Goal: Transaction & Acquisition: Obtain resource

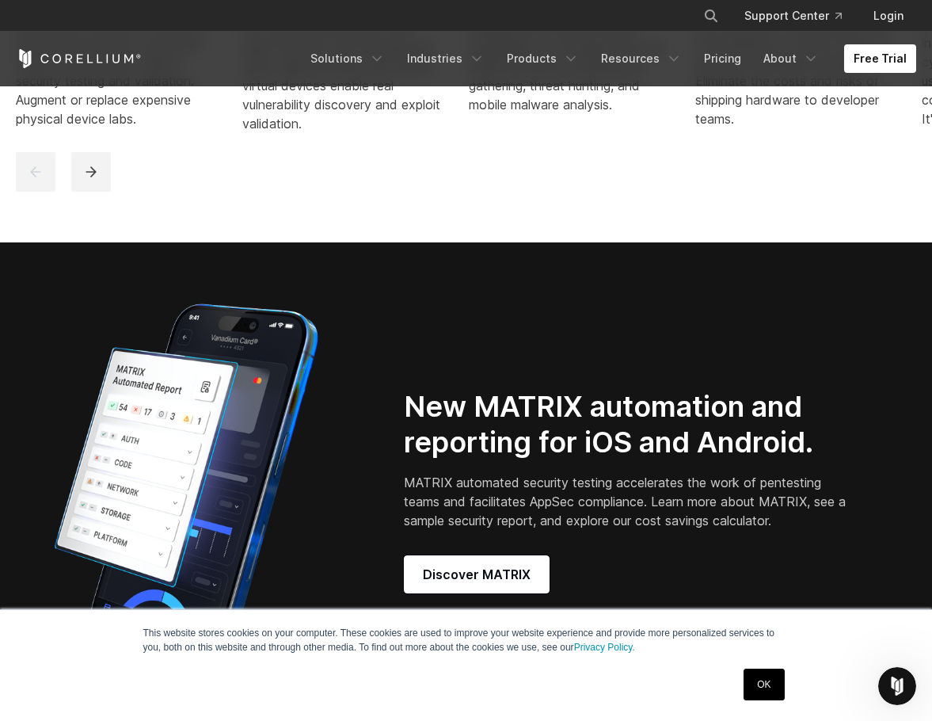
scroll to position [713, 0]
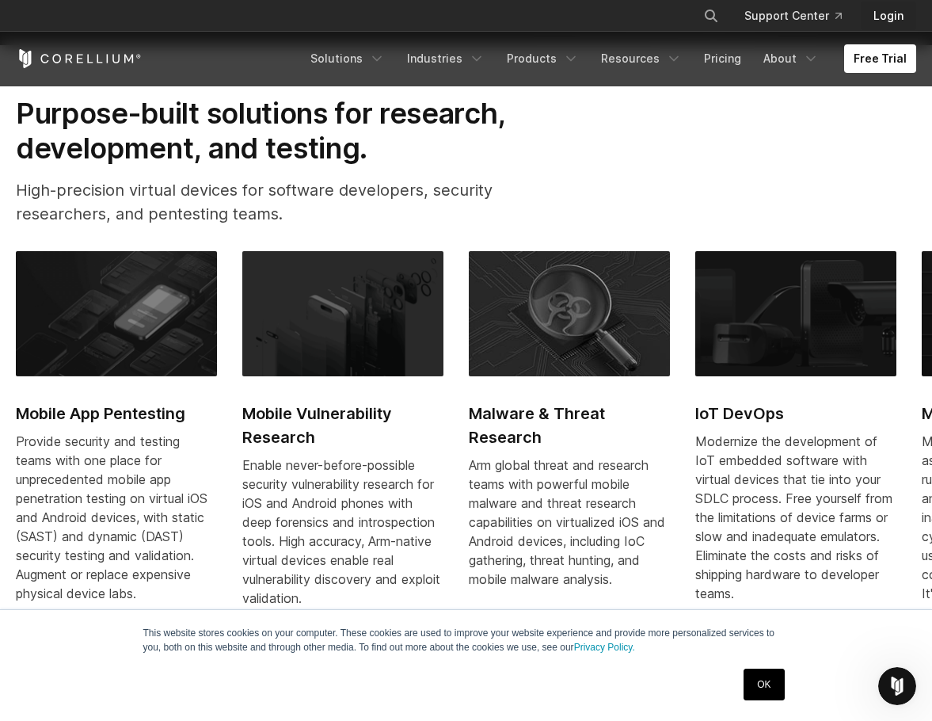
click at [890, 12] on link "Login" at bounding box center [888, 16] width 55 height 29
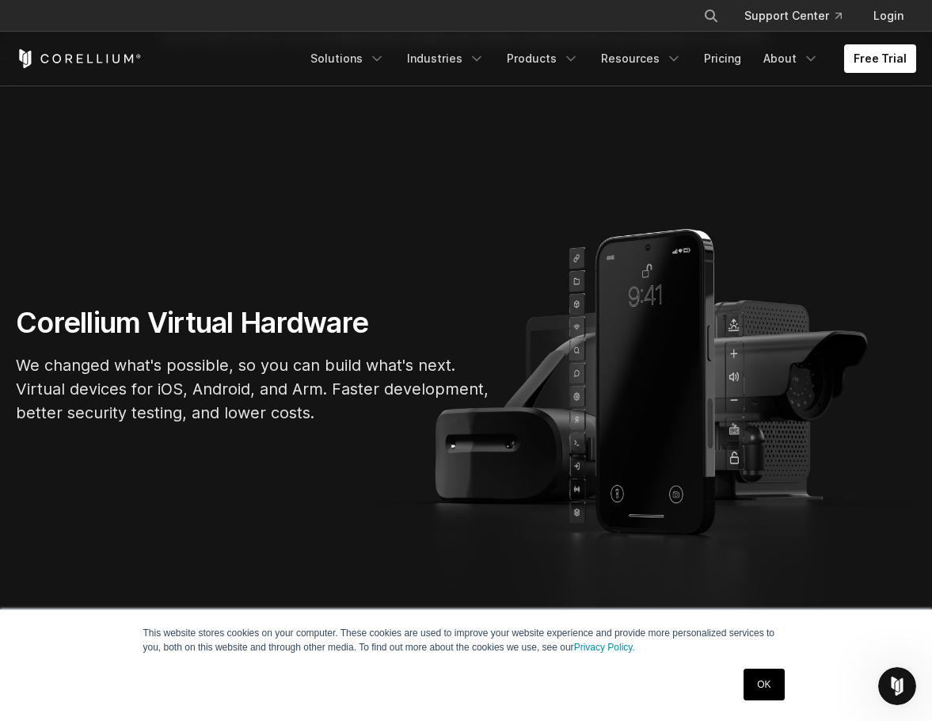
scroll to position [0, 0]
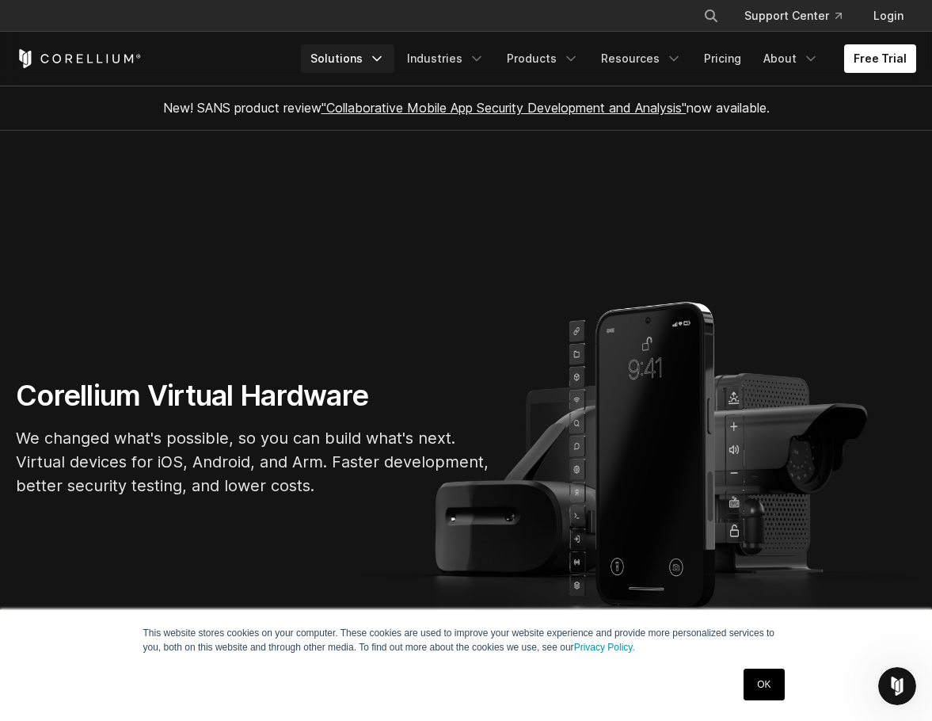
click at [385, 53] on icon "Navigation Menu" at bounding box center [377, 59] width 16 height 16
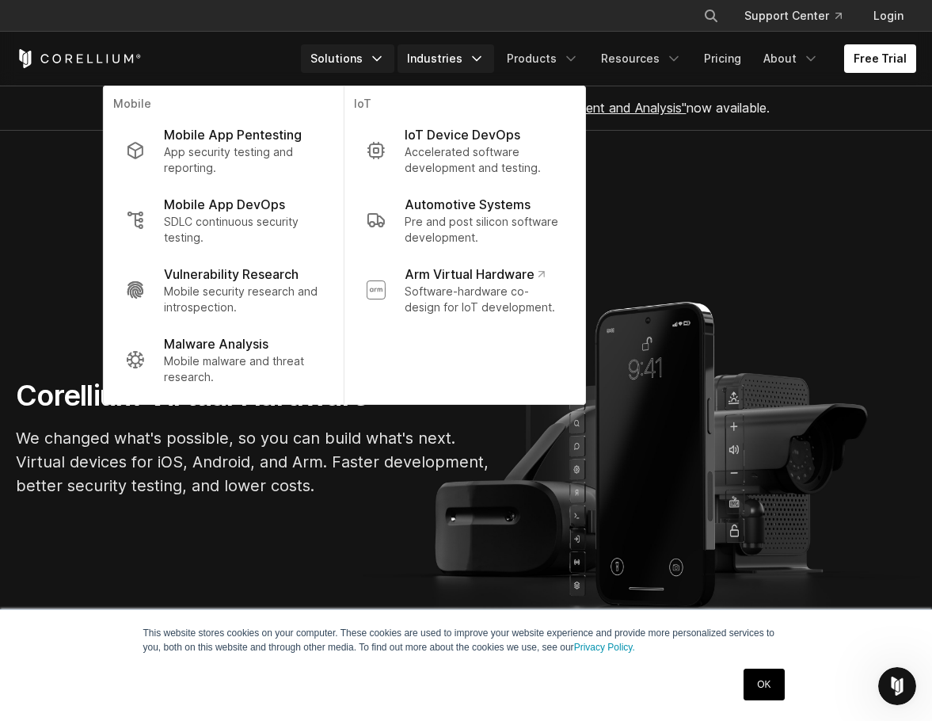
click at [471, 47] on link "Industries" at bounding box center [446, 58] width 97 height 29
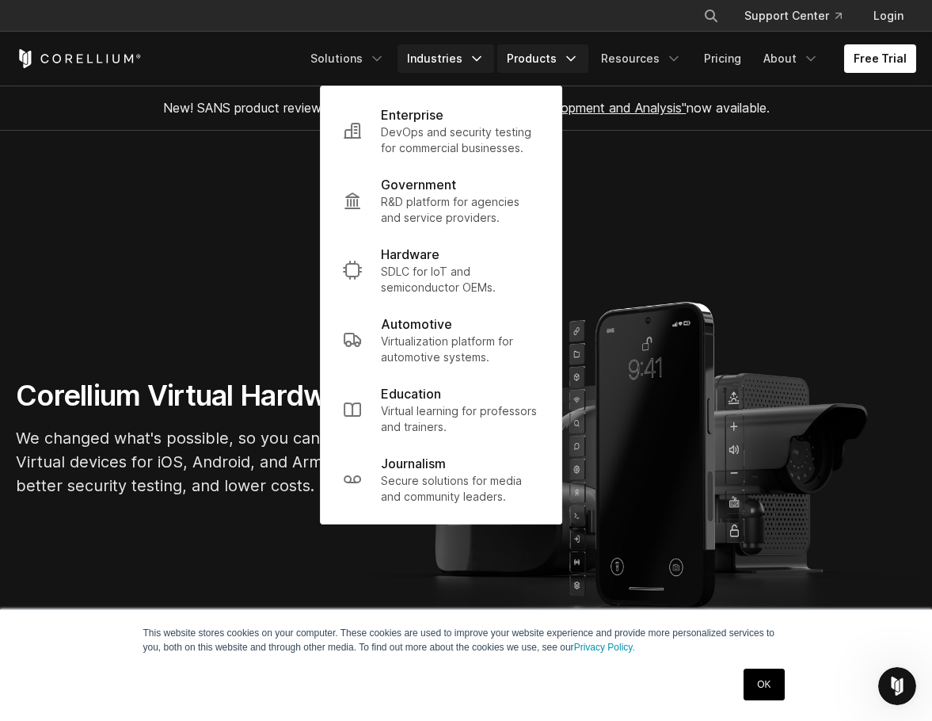
click at [565, 55] on link "Products" at bounding box center [542, 58] width 91 height 29
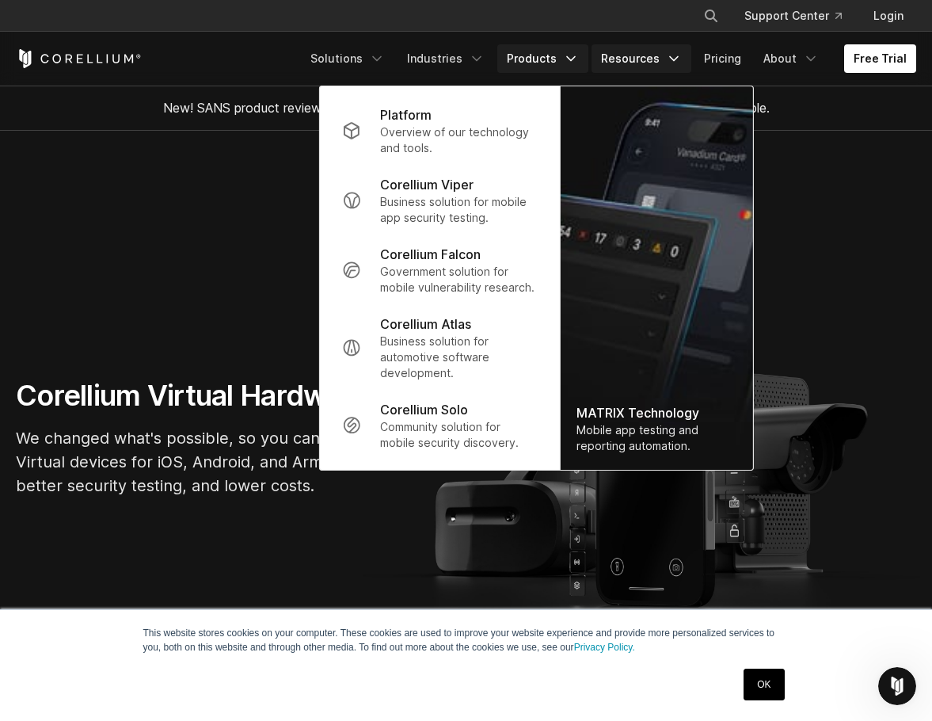
click at [661, 56] on link "Resources" at bounding box center [642, 58] width 100 height 29
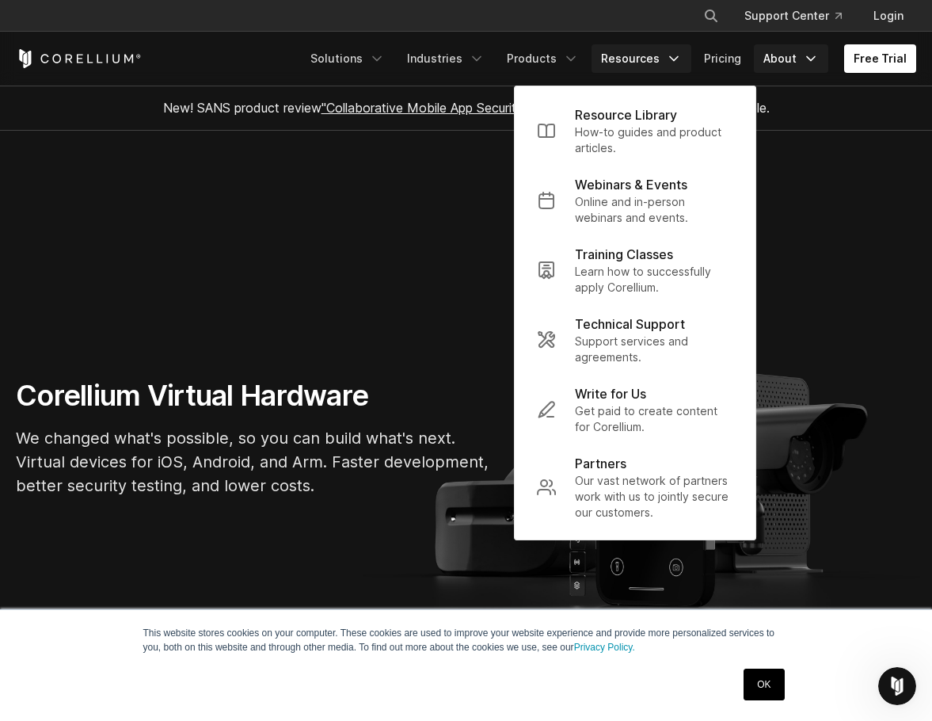
click at [809, 62] on icon "Navigation Menu" at bounding box center [811, 59] width 16 height 16
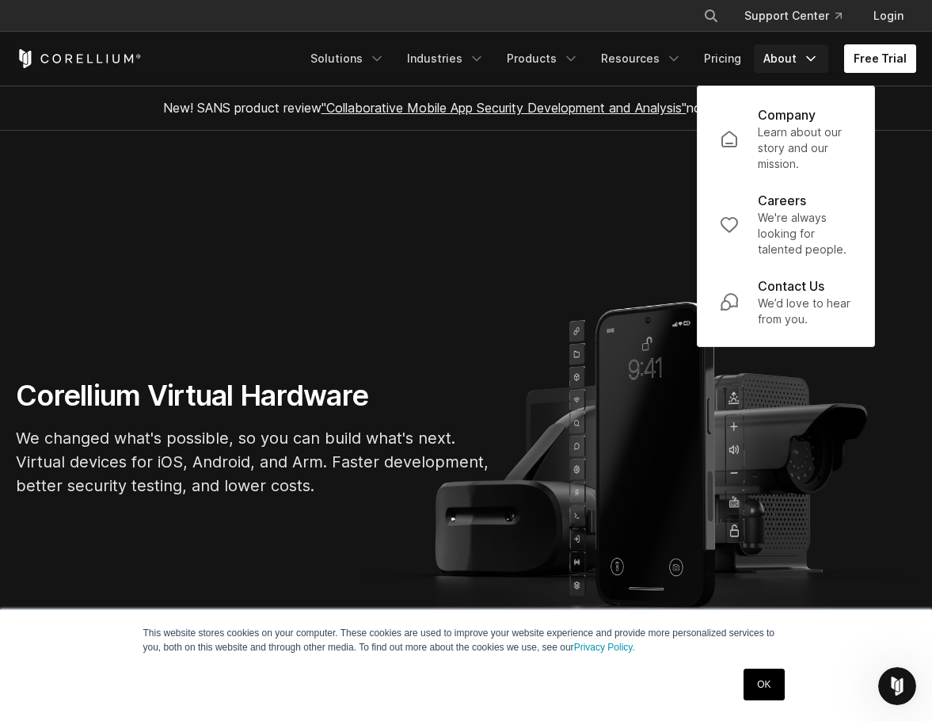
click at [895, 62] on link "Free Trial" at bounding box center [880, 58] width 72 height 29
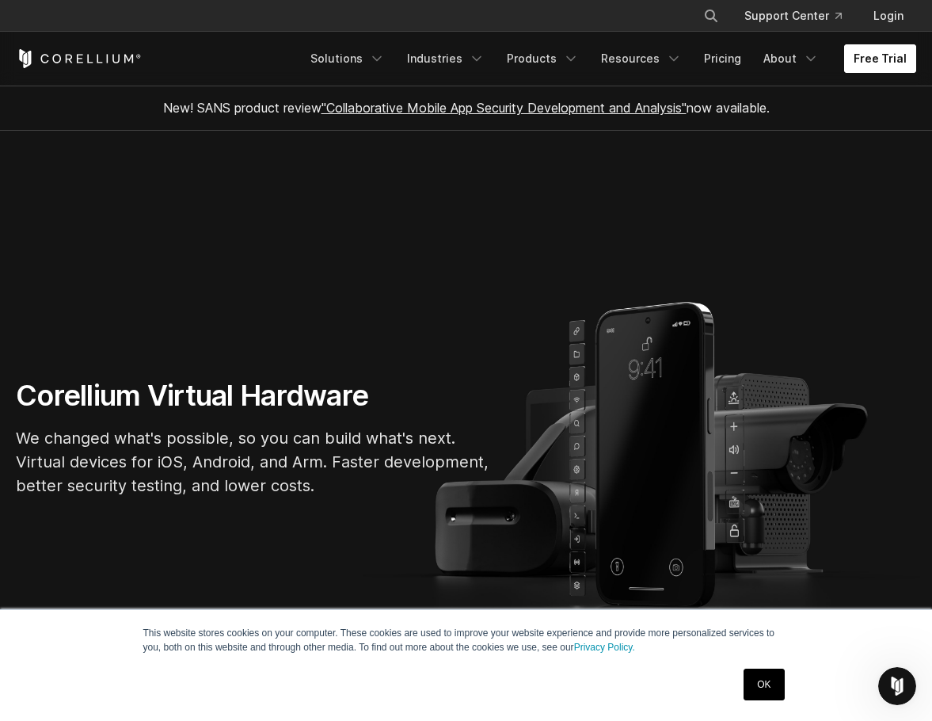
click at [877, 63] on link "Free Trial" at bounding box center [880, 58] width 72 height 29
click at [886, 59] on link "Free Trial" at bounding box center [880, 58] width 72 height 29
click at [906, 71] on link "Free Trial" at bounding box center [880, 58] width 72 height 29
click at [896, 63] on link "Free Trial" at bounding box center [880, 58] width 72 height 29
click at [874, 55] on link "Free Trial" at bounding box center [880, 58] width 72 height 29
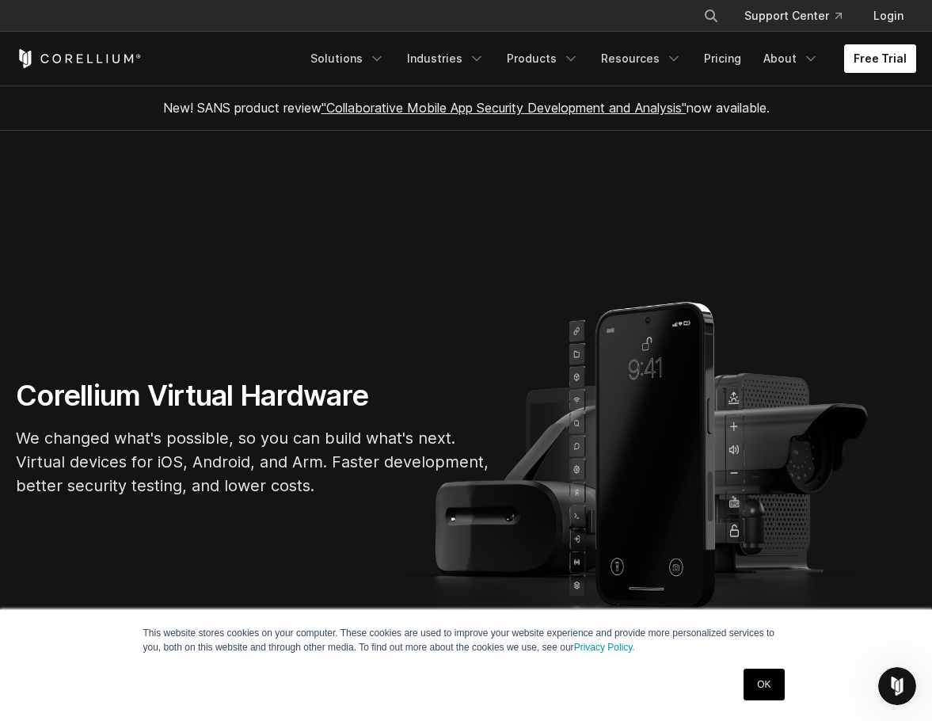
click at [870, 59] on link "Free Trial" at bounding box center [880, 58] width 72 height 29
click at [871, 57] on link "Free Trial" at bounding box center [880, 58] width 72 height 29
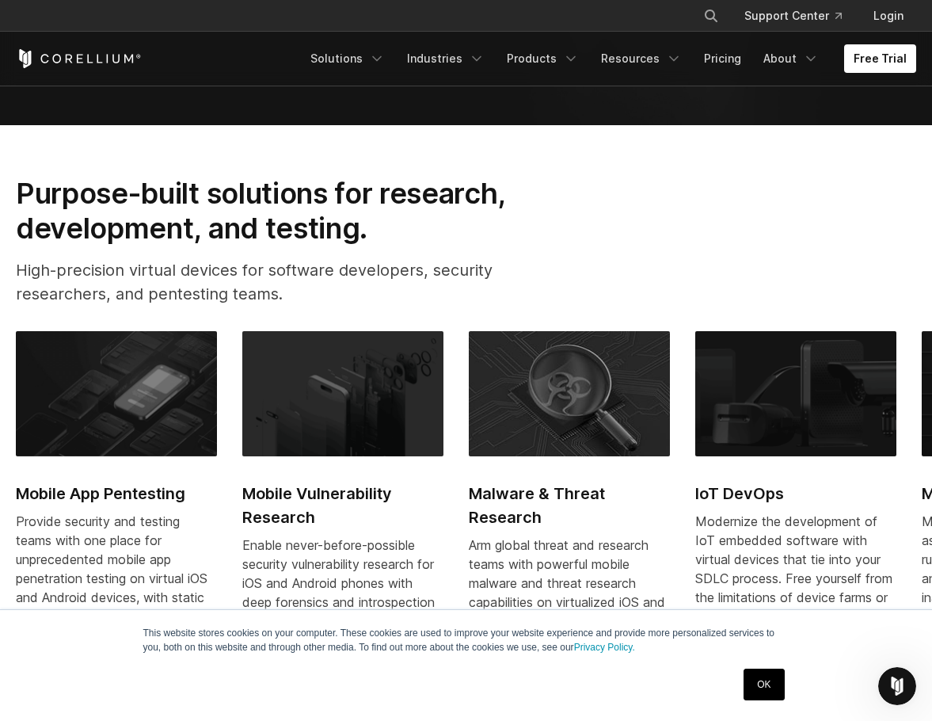
scroll to position [634, 0]
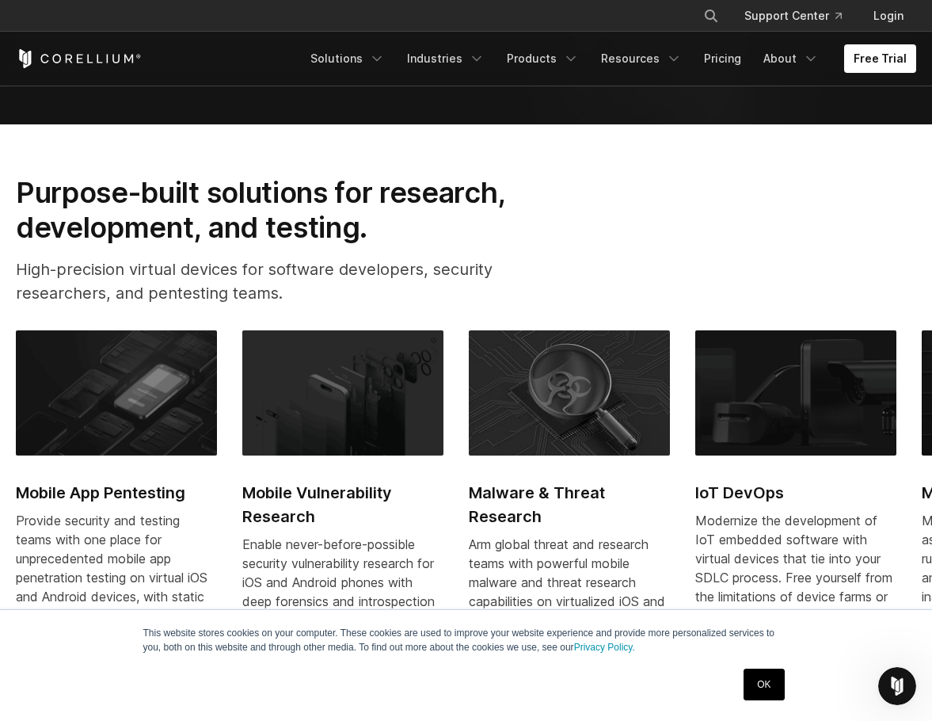
click at [762, 679] on link "OK" at bounding box center [764, 684] width 40 height 32
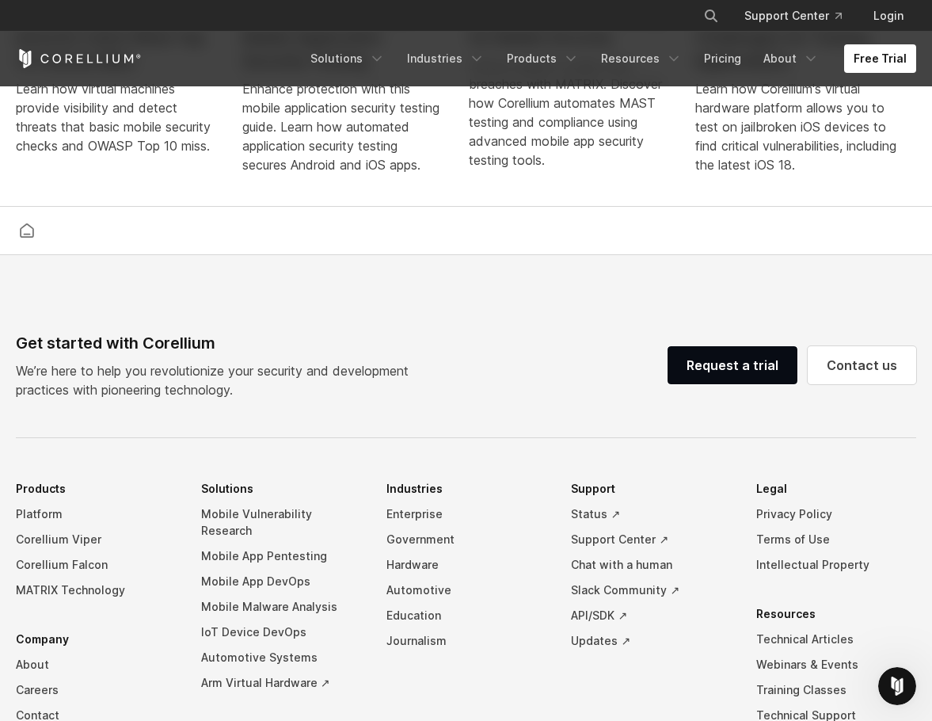
scroll to position [3440, 0]
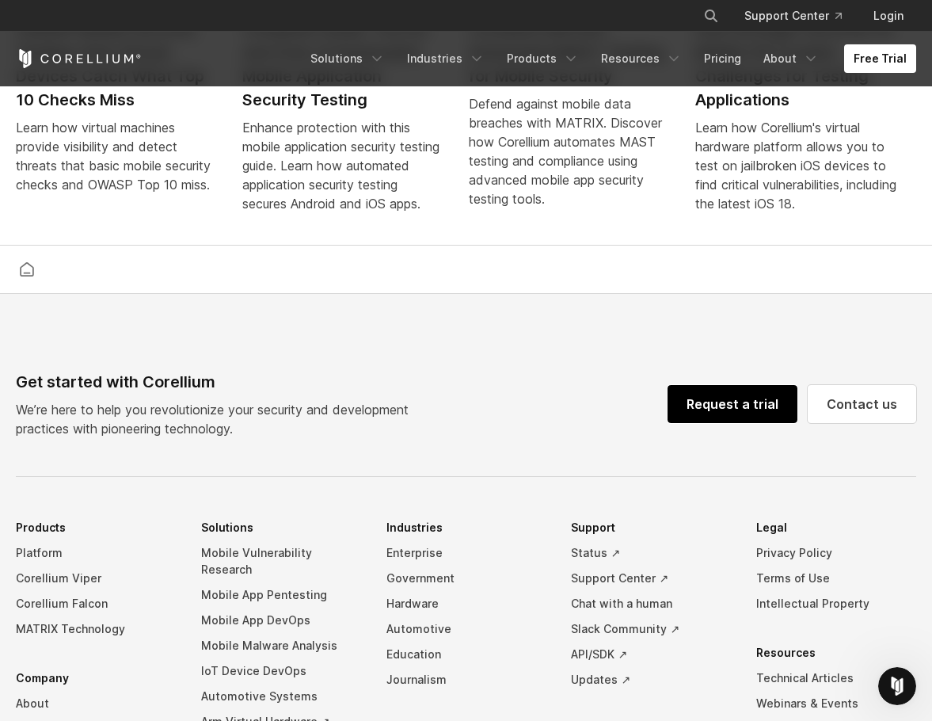
click at [747, 423] on link "Request a trial" at bounding box center [733, 404] width 130 height 38
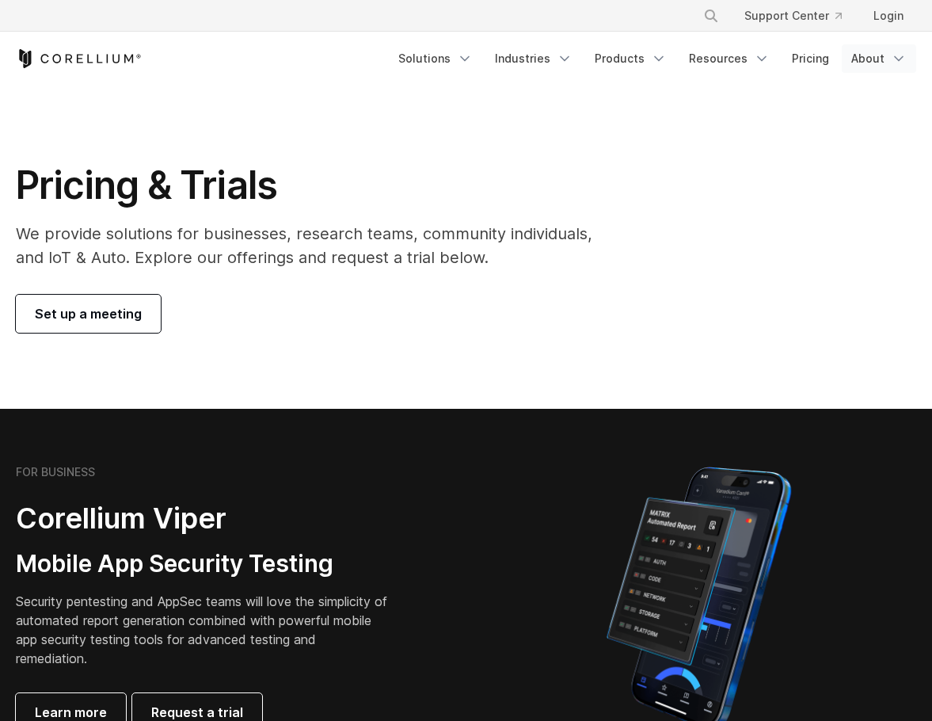
click at [900, 55] on icon "Navigation Menu" at bounding box center [899, 59] width 16 height 16
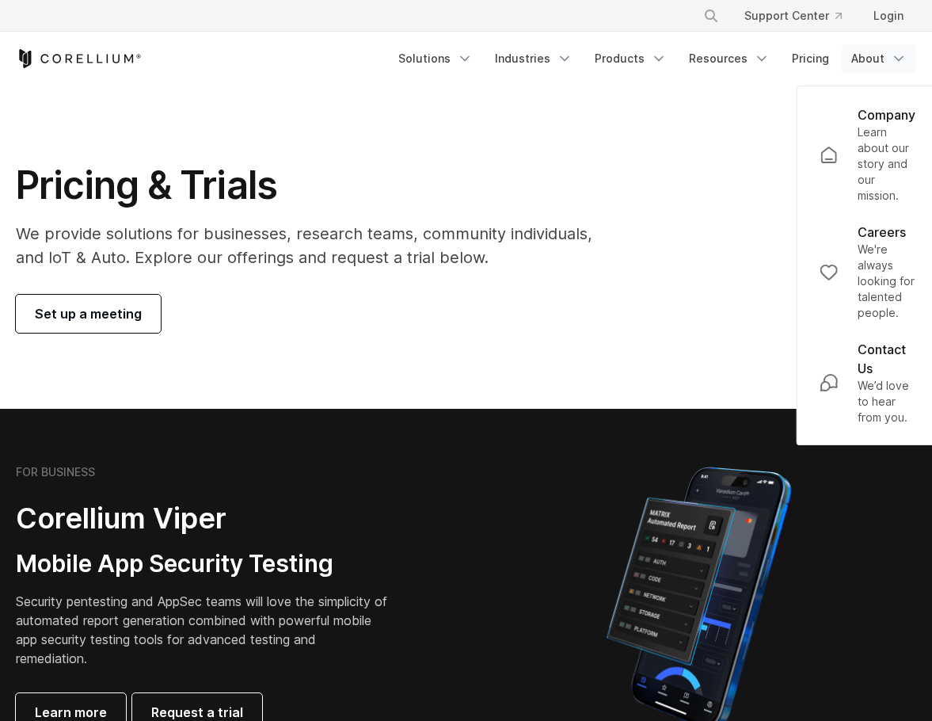
click at [636, 181] on div "Pricing & Trials We provide solutions for businesses, research teams, community…" at bounding box center [466, 247] width 932 height 171
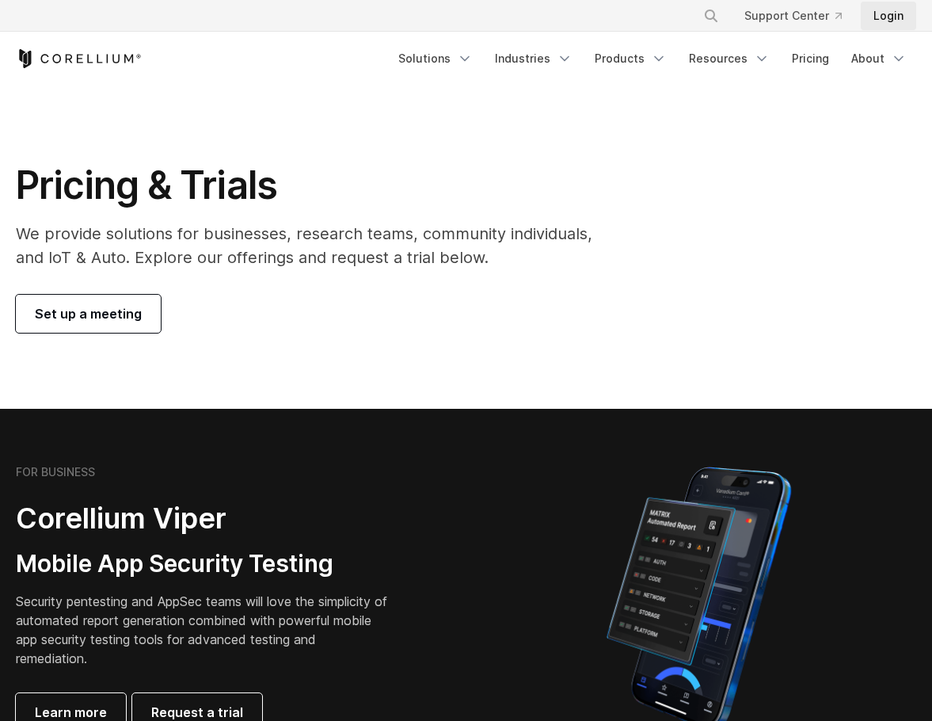
click at [889, 25] on link "Login" at bounding box center [888, 16] width 55 height 29
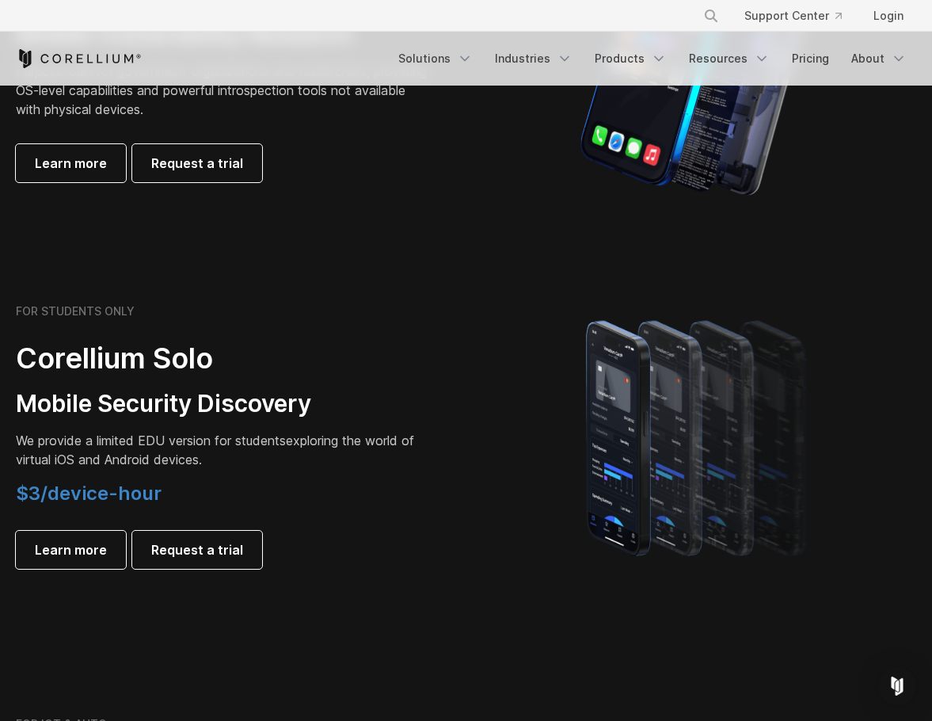
scroll to position [1030, 0]
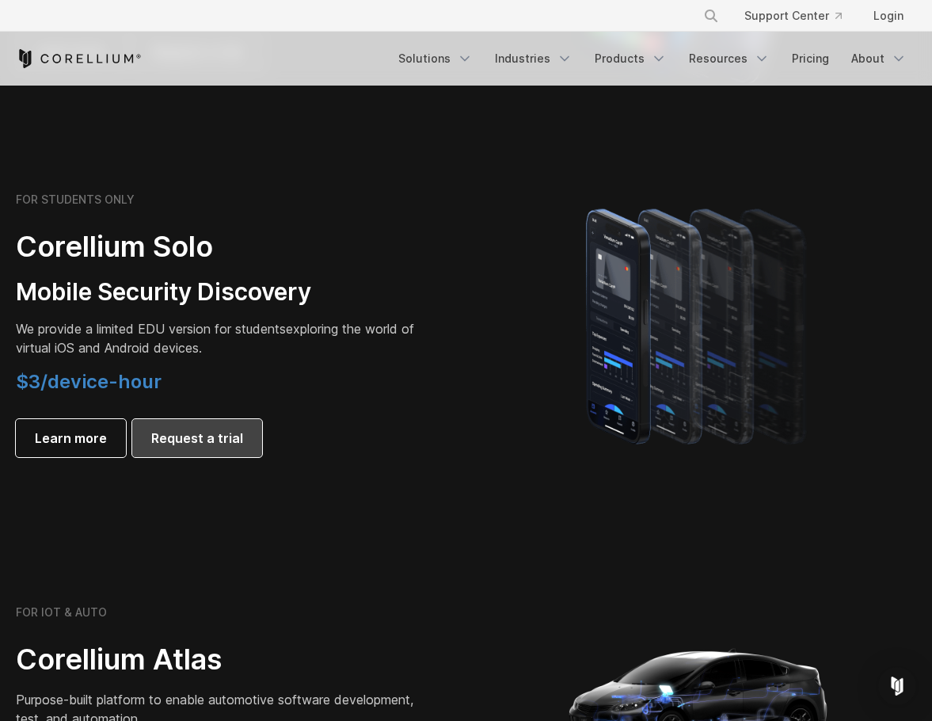
click at [203, 431] on span "Request a trial" at bounding box center [197, 438] width 92 height 19
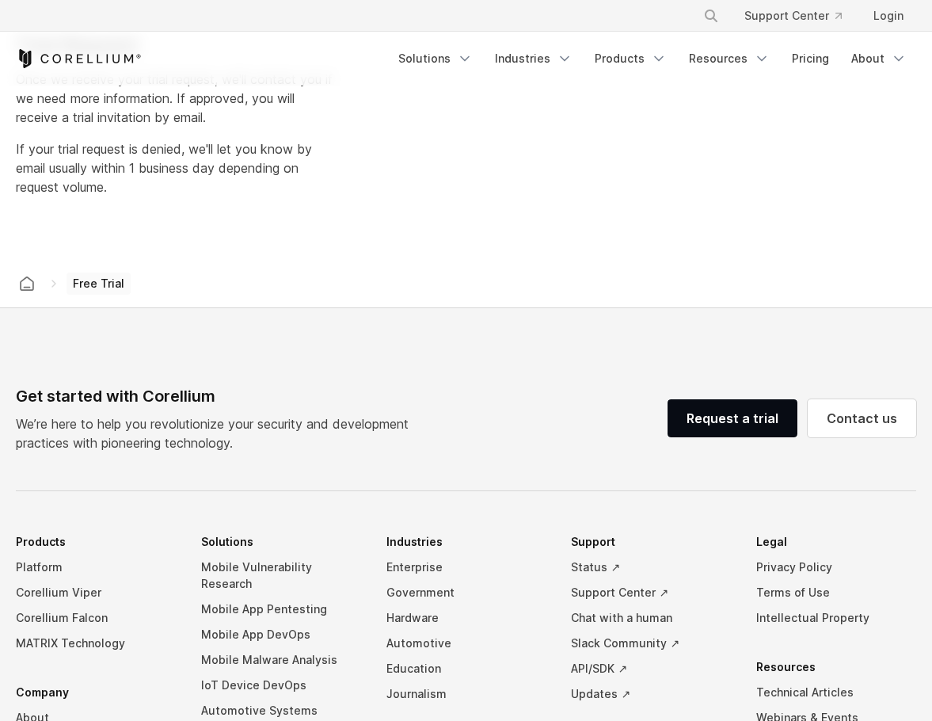
select select "**"
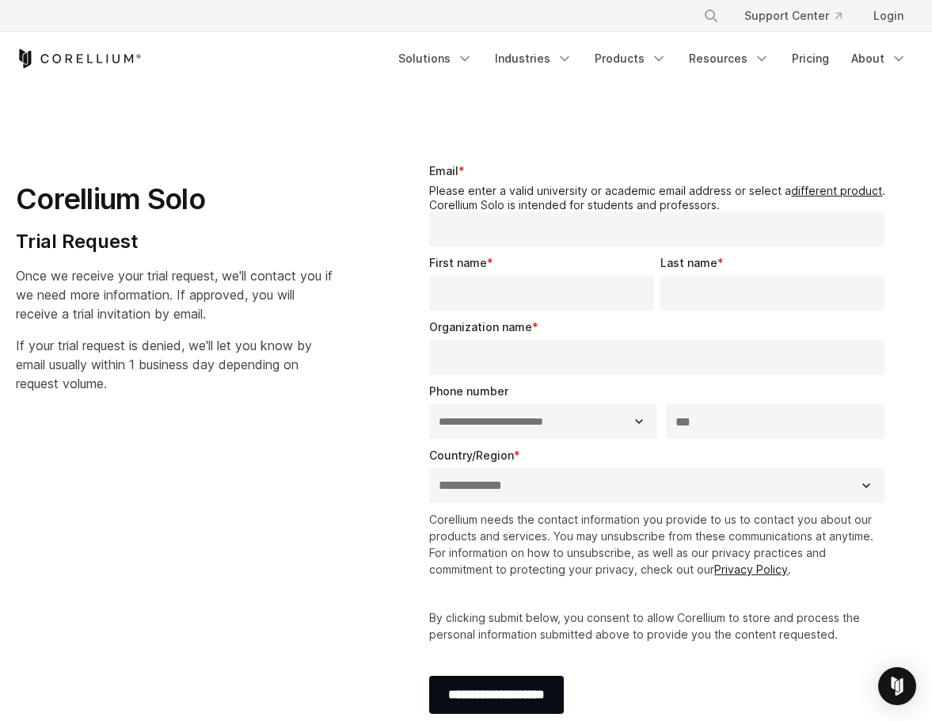
drag, startPoint x: 72, startPoint y: 65, endPoint x: 90, endPoint y: 65, distance: 17.4
click at [72, 65] on icon "Corellium Home" at bounding box center [79, 58] width 126 height 19
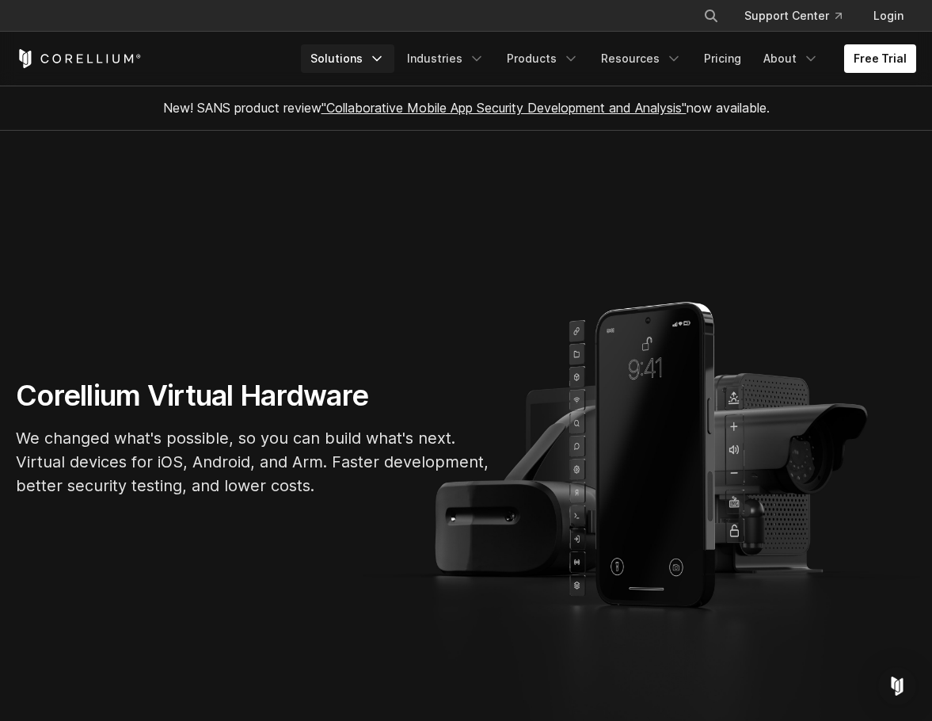
click at [359, 66] on link "Solutions" at bounding box center [347, 58] width 93 height 29
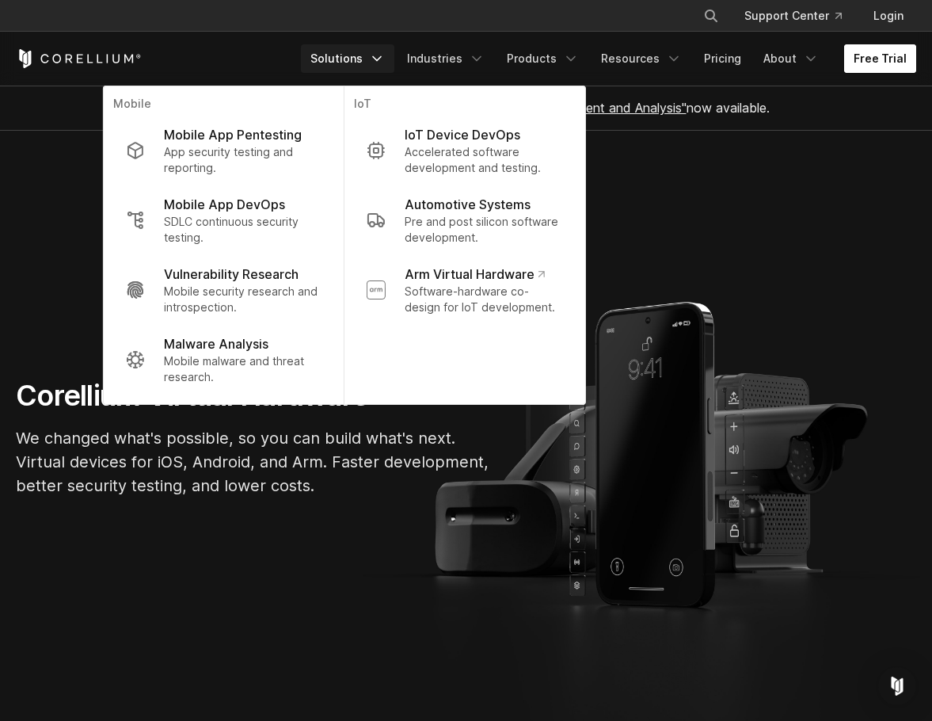
click at [859, 61] on link "Free Trial" at bounding box center [880, 58] width 72 height 29
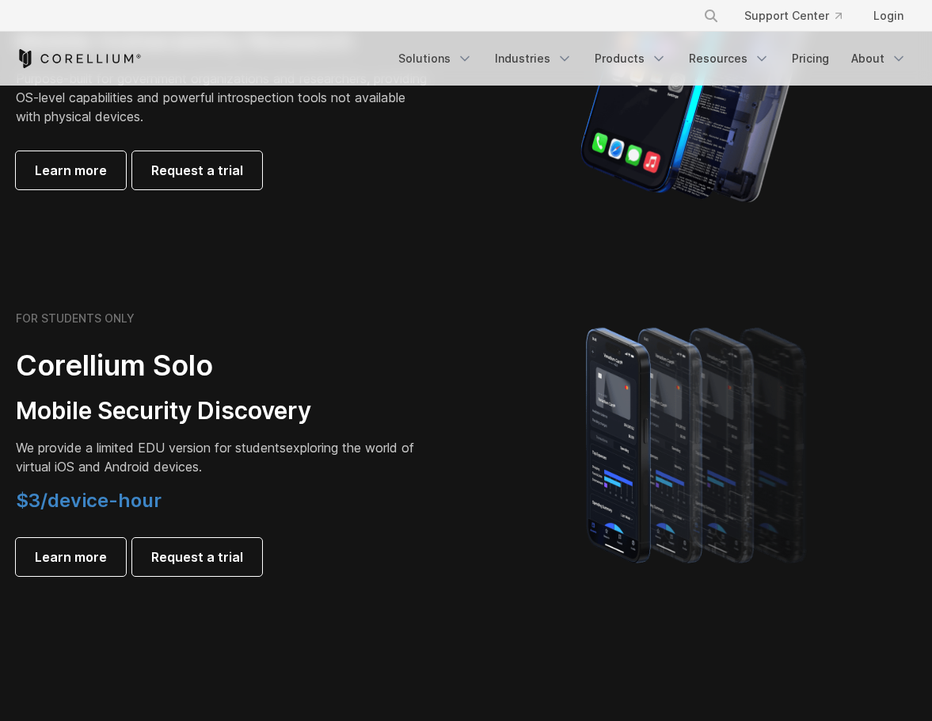
drag, startPoint x: 318, startPoint y: 472, endPoint x: 315, endPoint y: 449, distance: 23.1
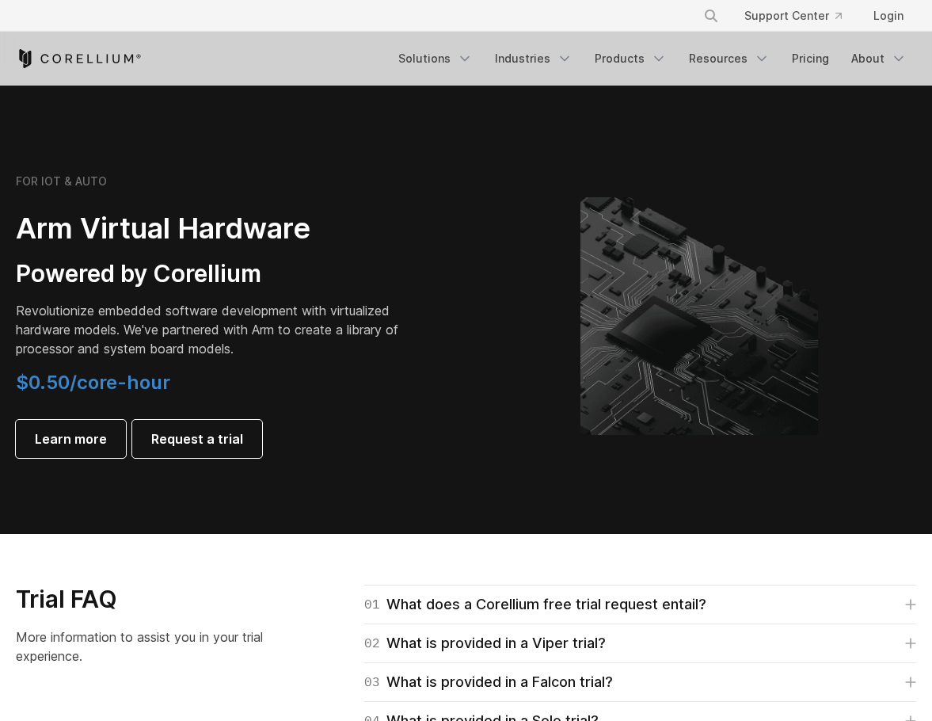
scroll to position [1819, 0]
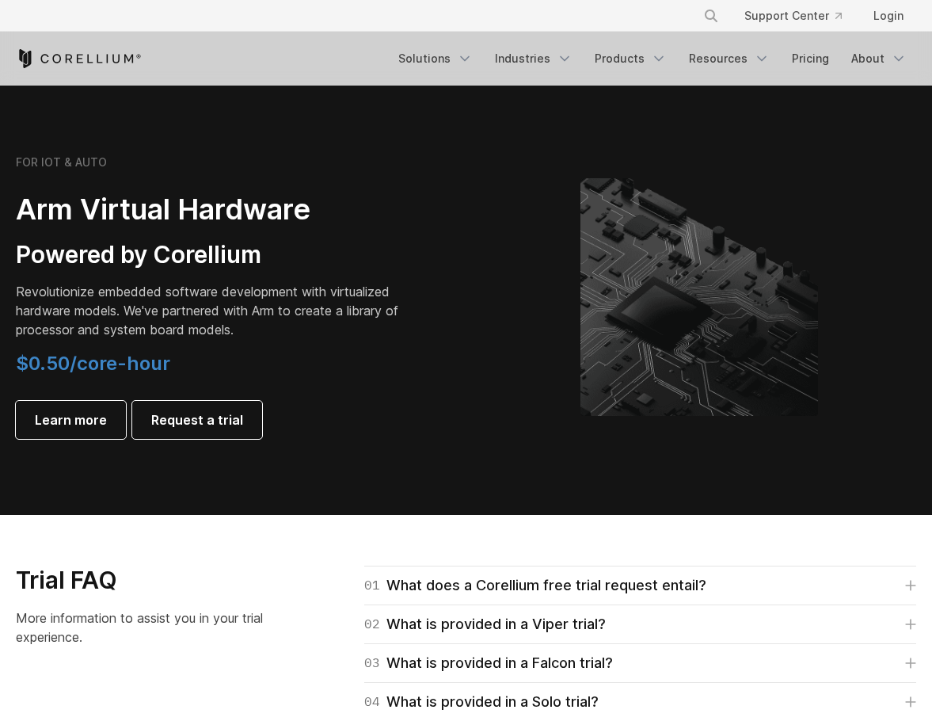
click at [382, 485] on section "FOR IOT & AUTO Arm Virtual Hardware Powered by Corellium Revolutionize embedded…" at bounding box center [466, 310] width 932 height 410
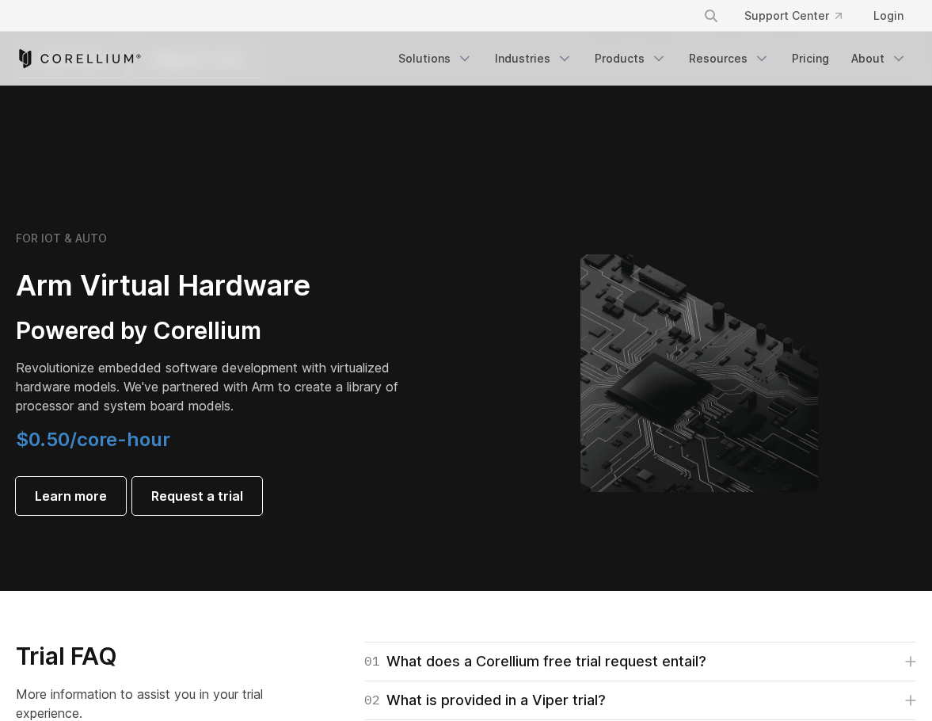
scroll to position [1740, 0]
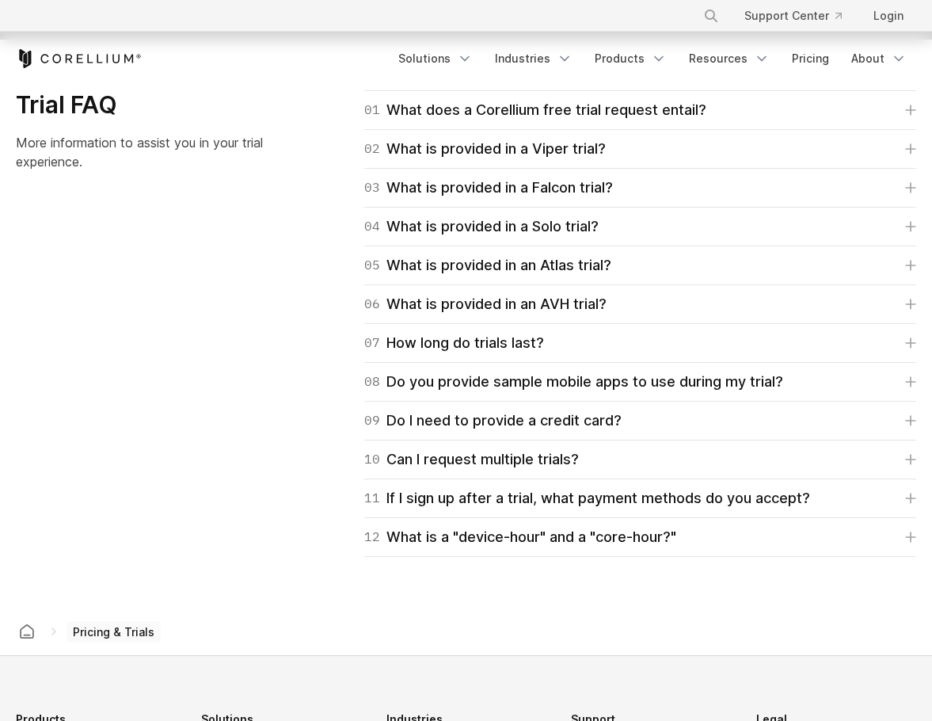
click at [154, 516] on div "Trial FAQ More information to assist you in your trial experience. 01 What does…" at bounding box center [466, 323] width 932 height 467
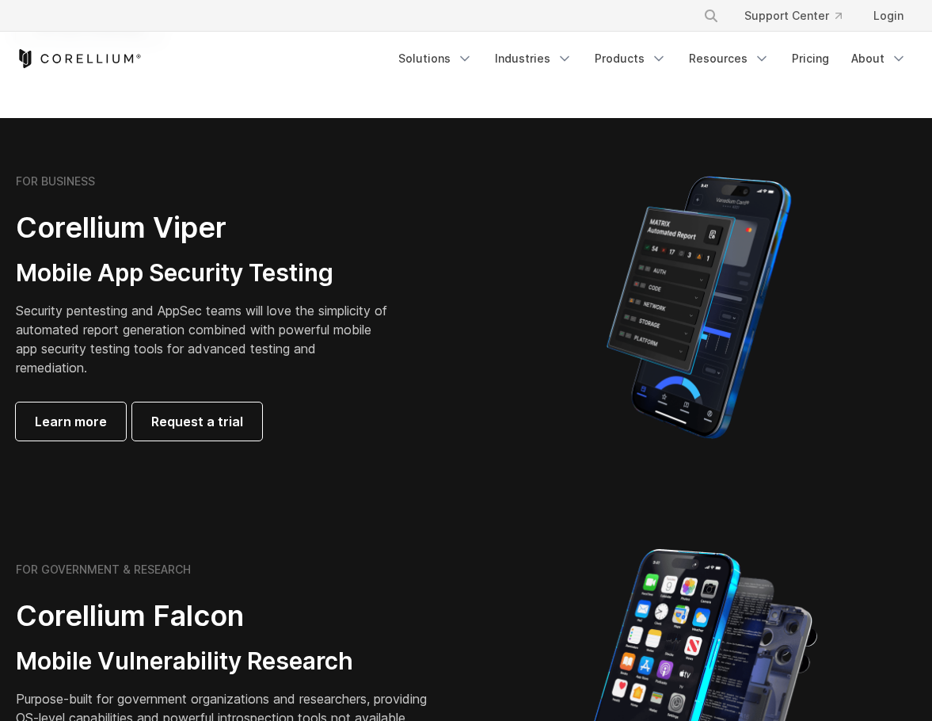
scroll to position [0, 0]
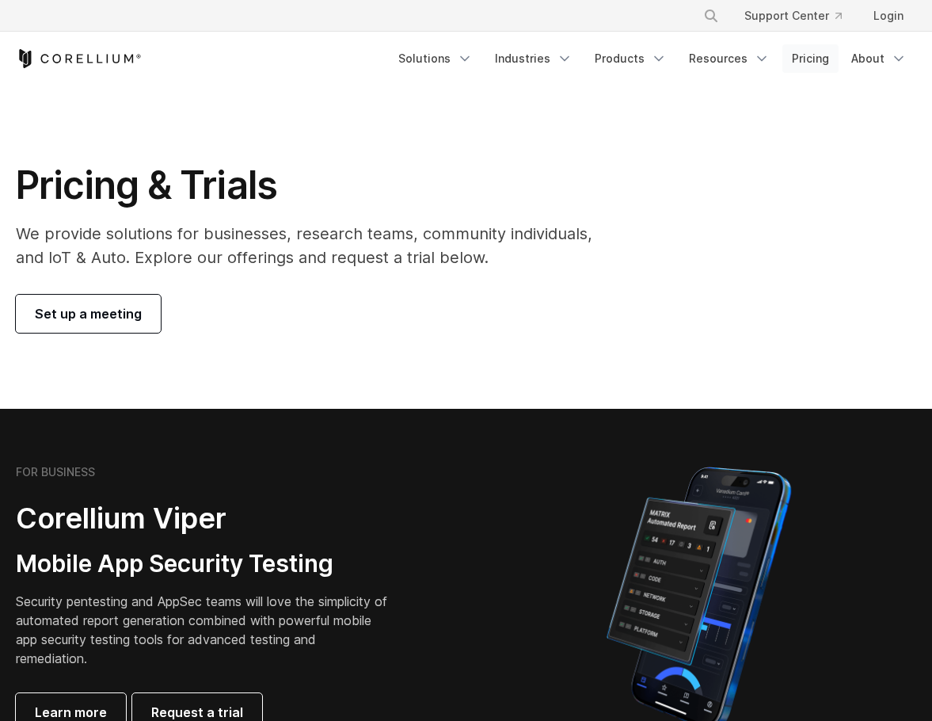
click at [802, 67] on link "Pricing" at bounding box center [811, 58] width 56 height 29
click at [807, 59] on link "Pricing" at bounding box center [811, 58] width 56 height 29
click at [807, 62] on link "Pricing" at bounding box center [811, 58] width 56 height 29
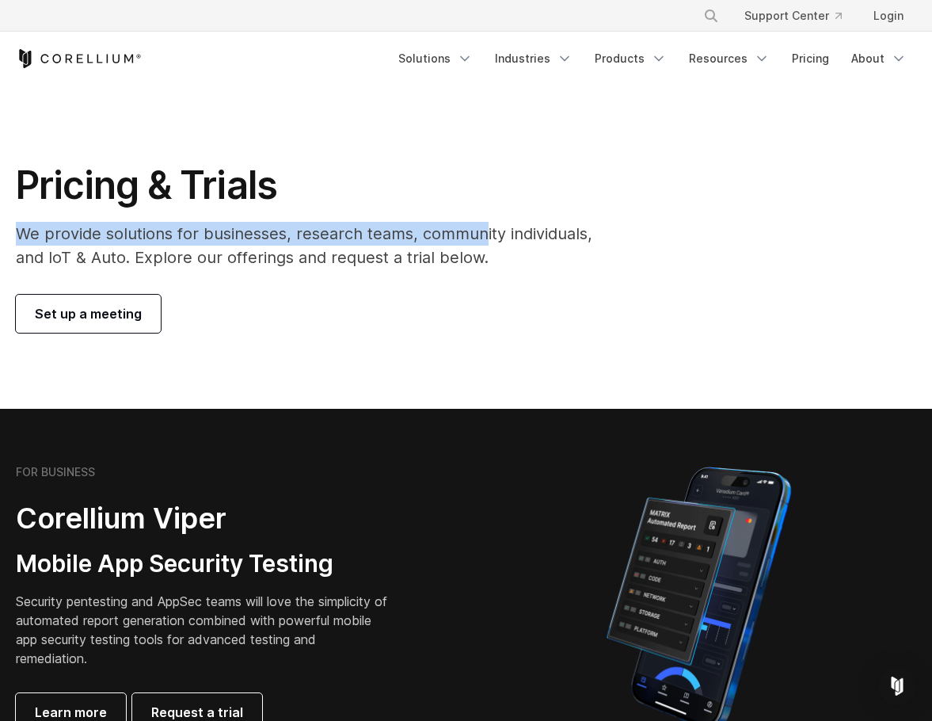
drag, startPoint x: 19, startPoint y: 231, endPoint x: 483, endPoint y: 244, distance: 464.3
click at [483, 244] on p "We provide solutions for businesses, research teams, community individuals, and…" at bounding box center [311, 246] width 590 height 48
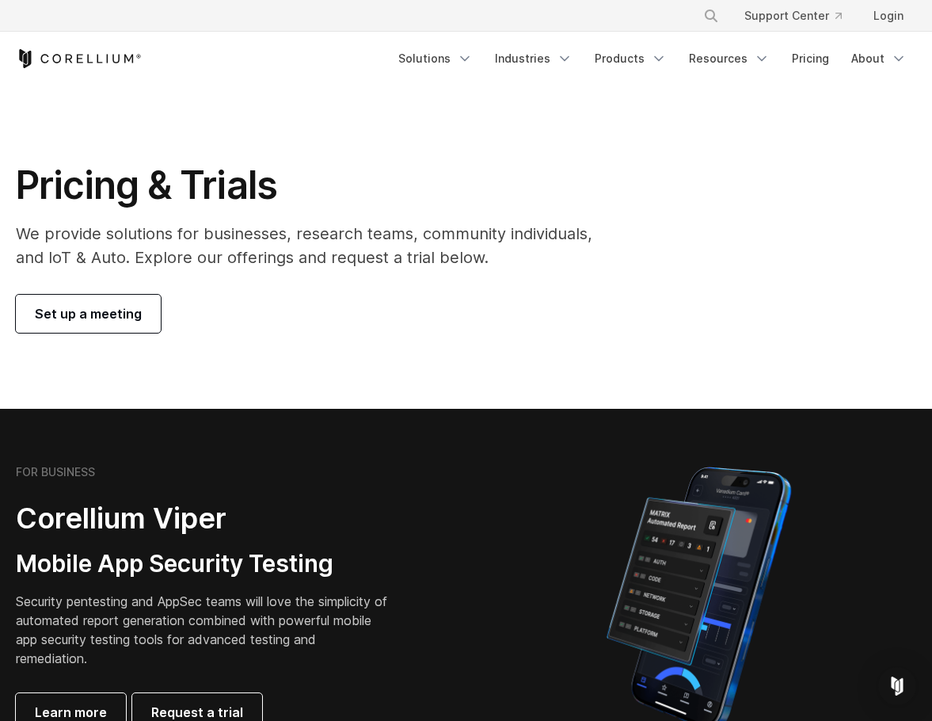
click at [431, 261] on p "We provide solutions for businesses, research teams, community individuals, and…" at bounding box center [311, 246] width 590 height 48
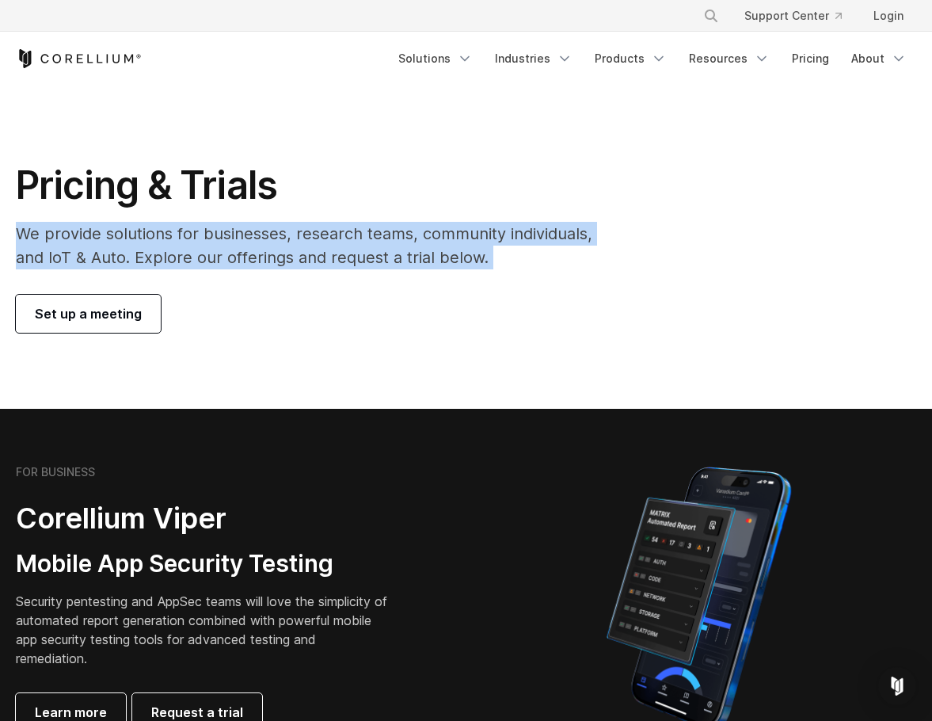
click at [431, 261] on p "We provide solutions for businesses, research teams, community individuals, and…" at bounding box center [311, 246] width 590 height 48
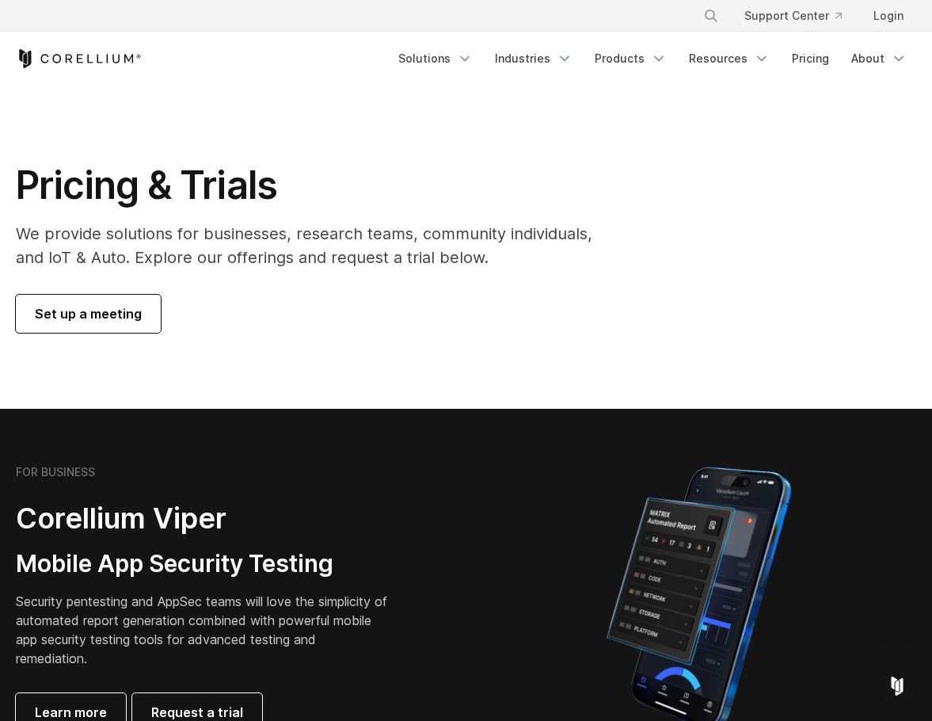
click at [352, 290] on div "Pricing & Trials We provide solutions for businesses, research teams, community…" at bounding box center [311, 247] width 622 height 171
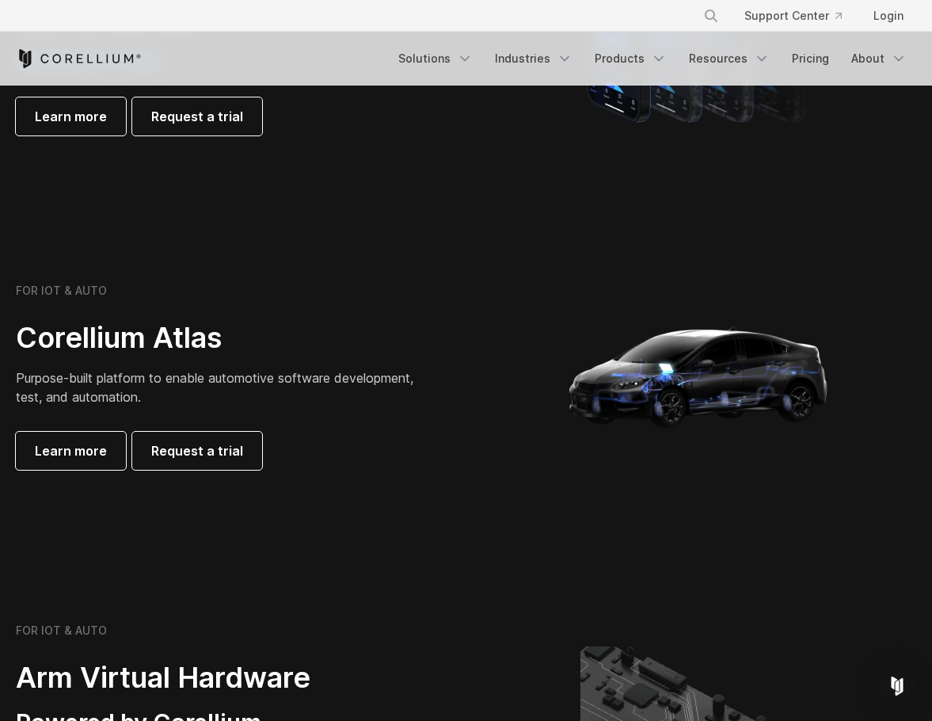
scroll to position [1346, 0]
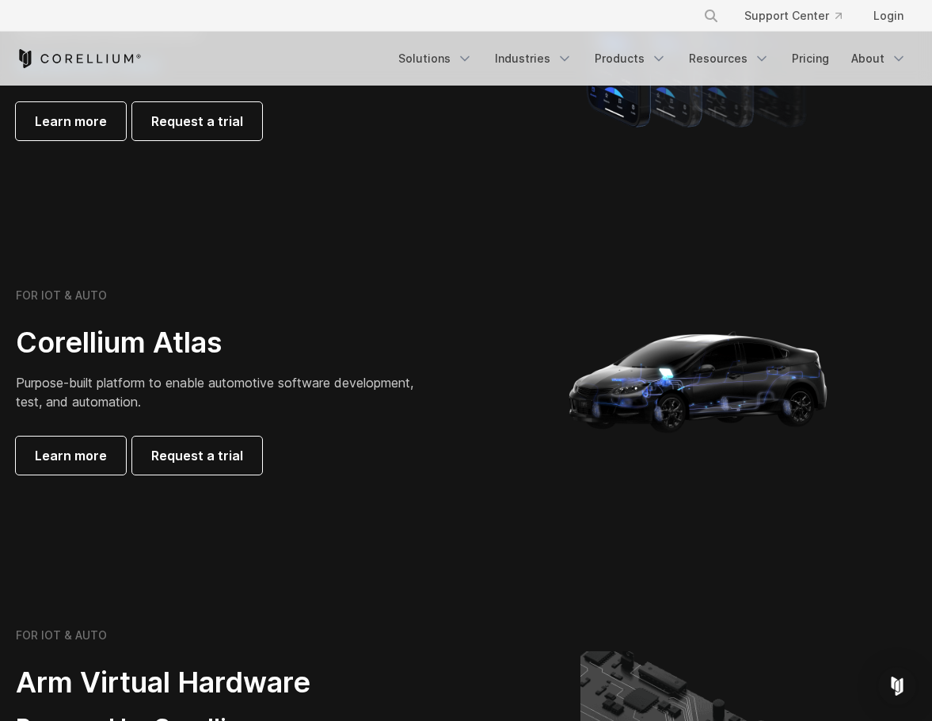
click at [418, 413] on div "FOR IOT & AUTO Corellium Atlas Purpose-built platform to enable automotive soft…" at bounding box center [222, 381] width 413 height 186
